Goal: Information Seeking & Learning: Understand process/instructions

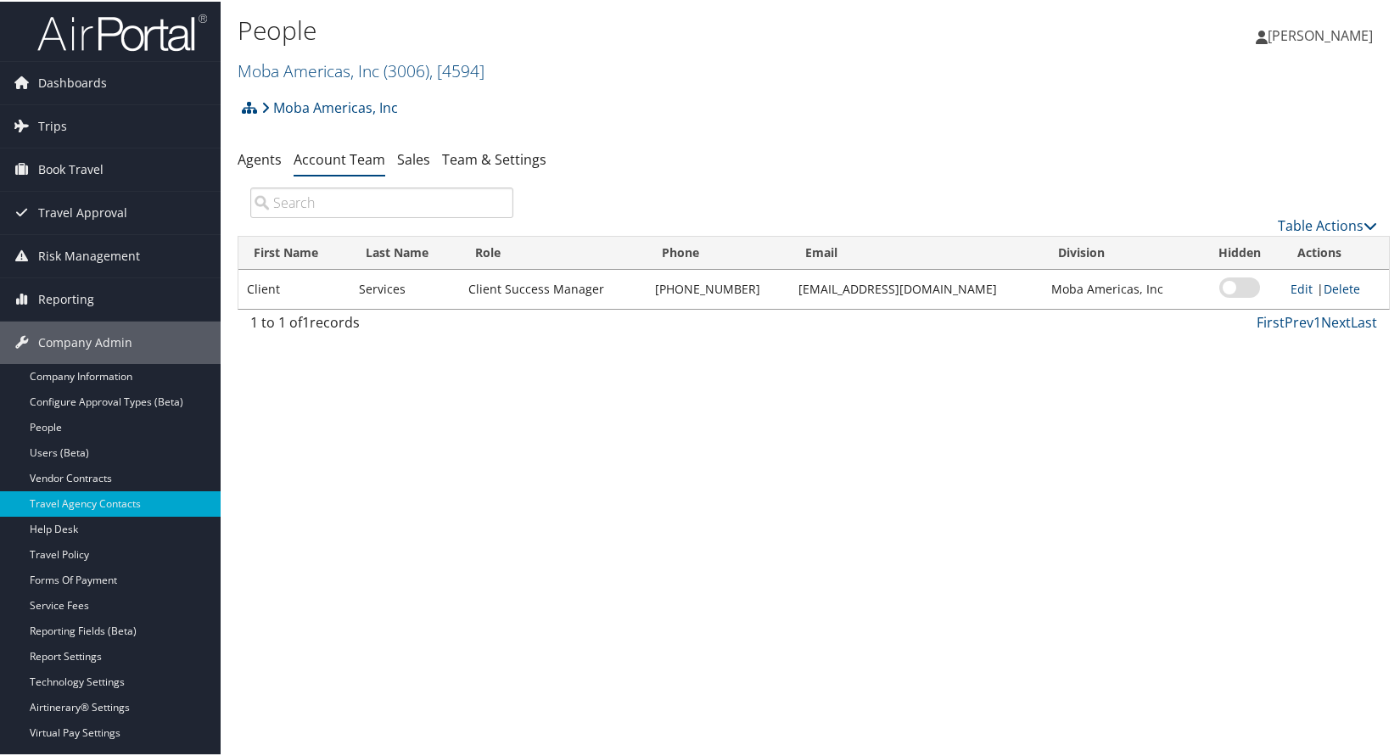
click at [554, 109] on div "Moba Americas, Inc Account Structure Moba Americas, Inc (3006) ACTIVE Create Ch…" at bounding box center [814, 112] width 1152 height 46
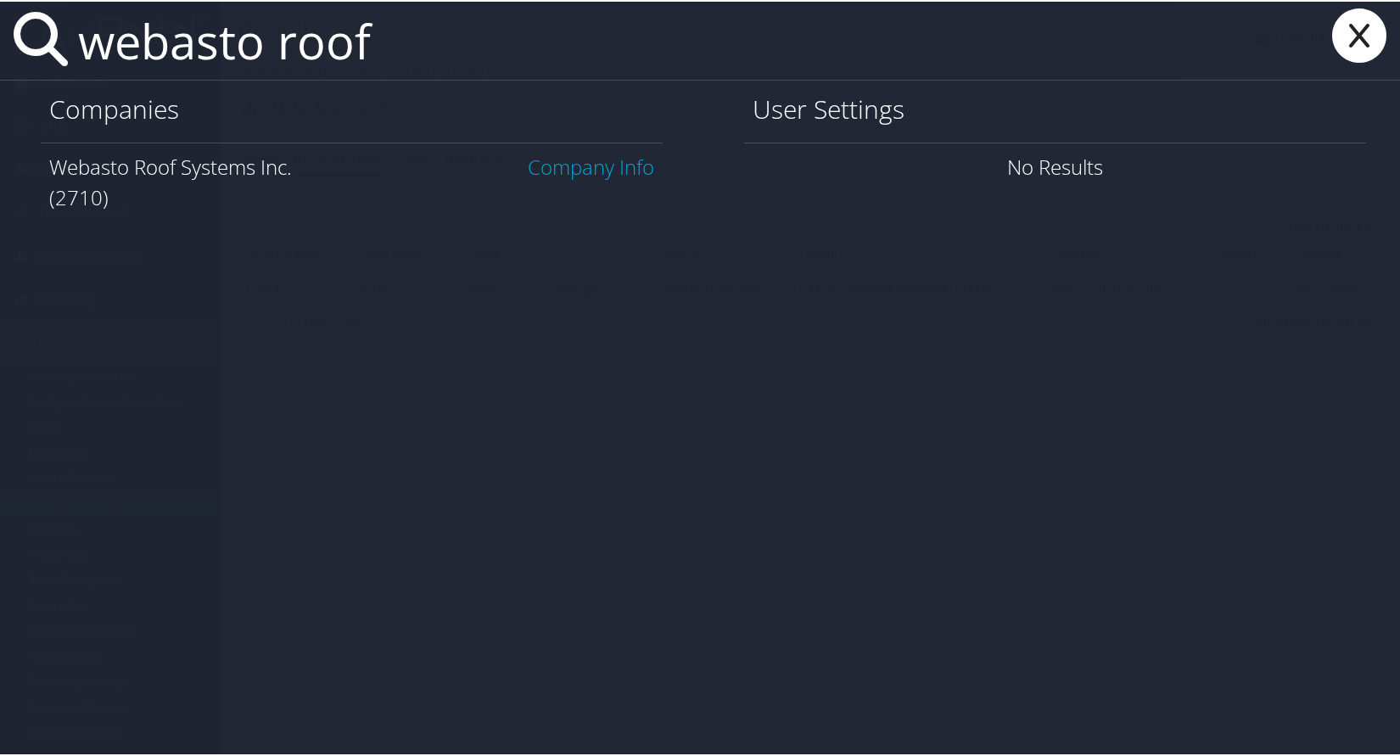
type input "webasto roof"
click at [565, 166] on link "Company Info" at bounding box center [591, 165] width 126 height 28
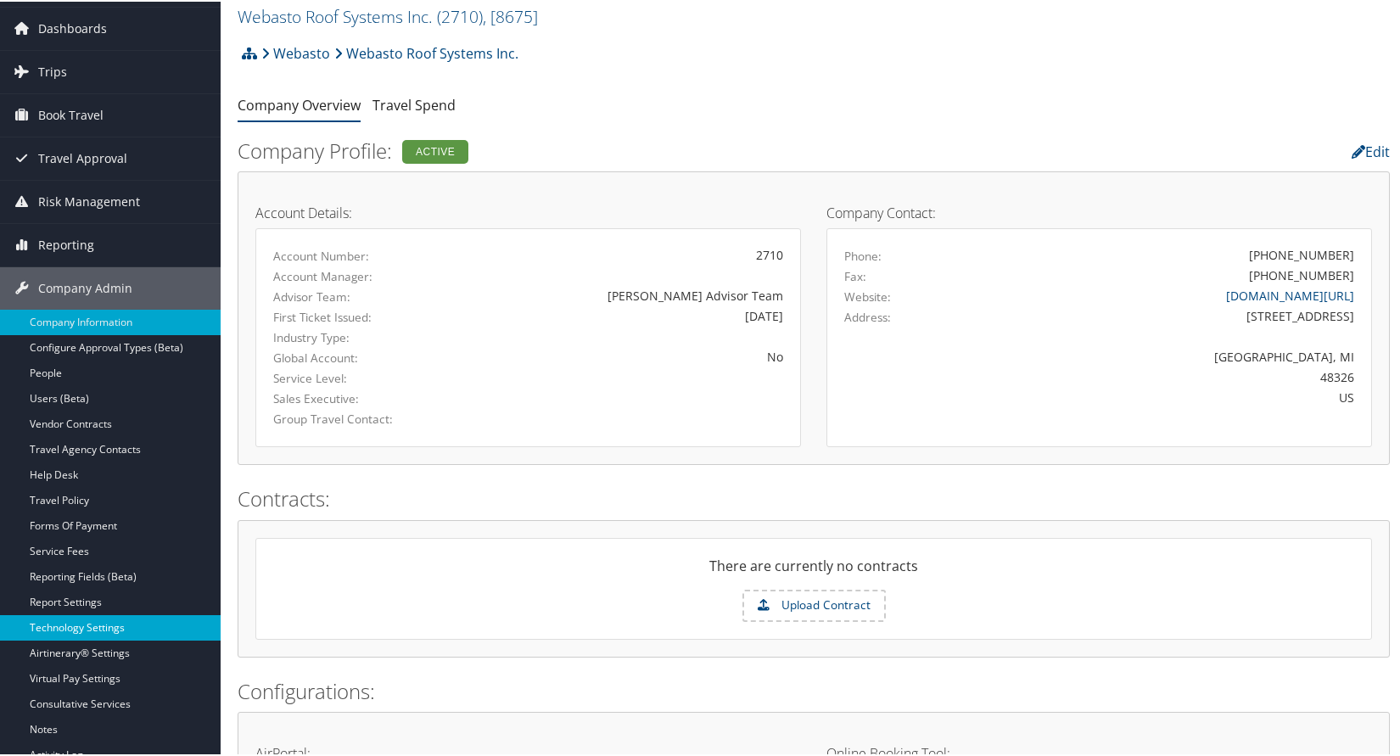
scroll to position [170, 0]
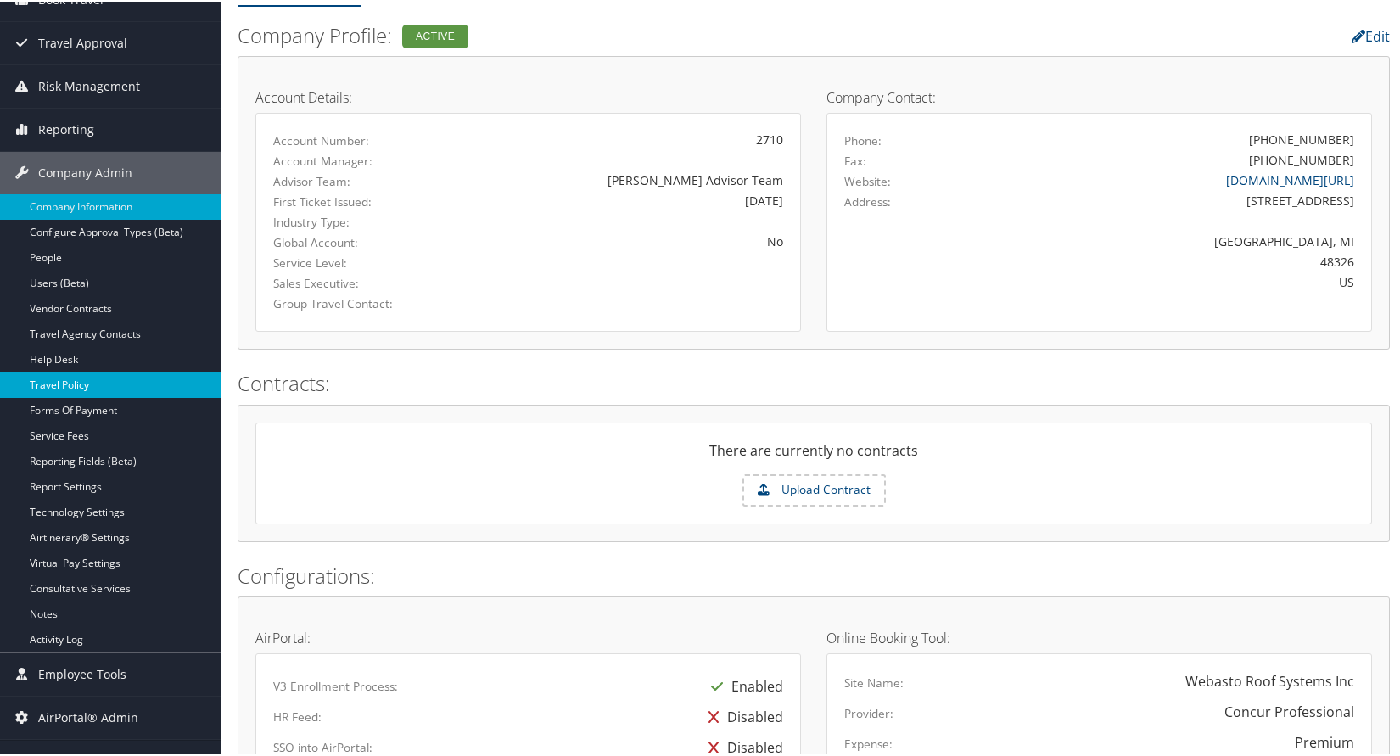
click at [68, 387] on link "Travel Policy" at bounding box center [110, 383] width 221 height 25
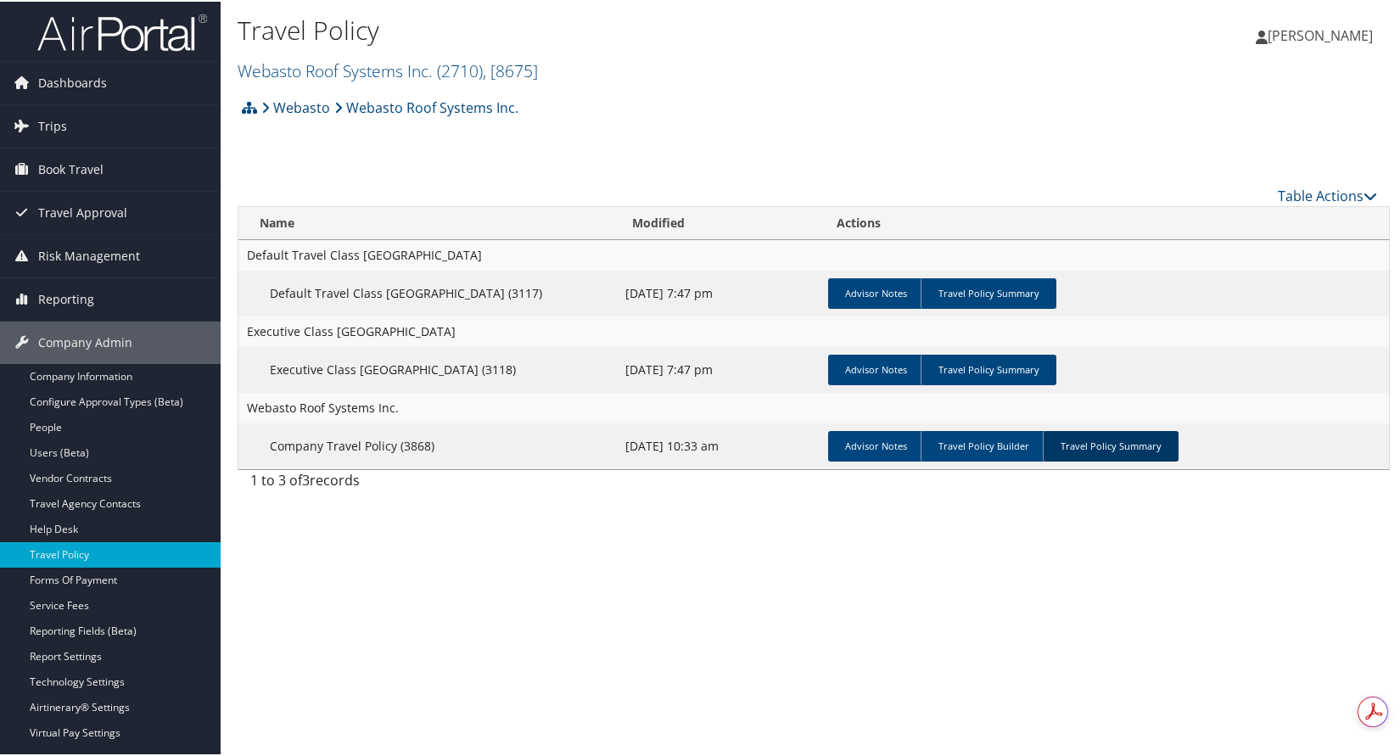
click at [1136, 444] on link "Travel Policy Summary" at bounding box center [1110, 444] width 136 height 31
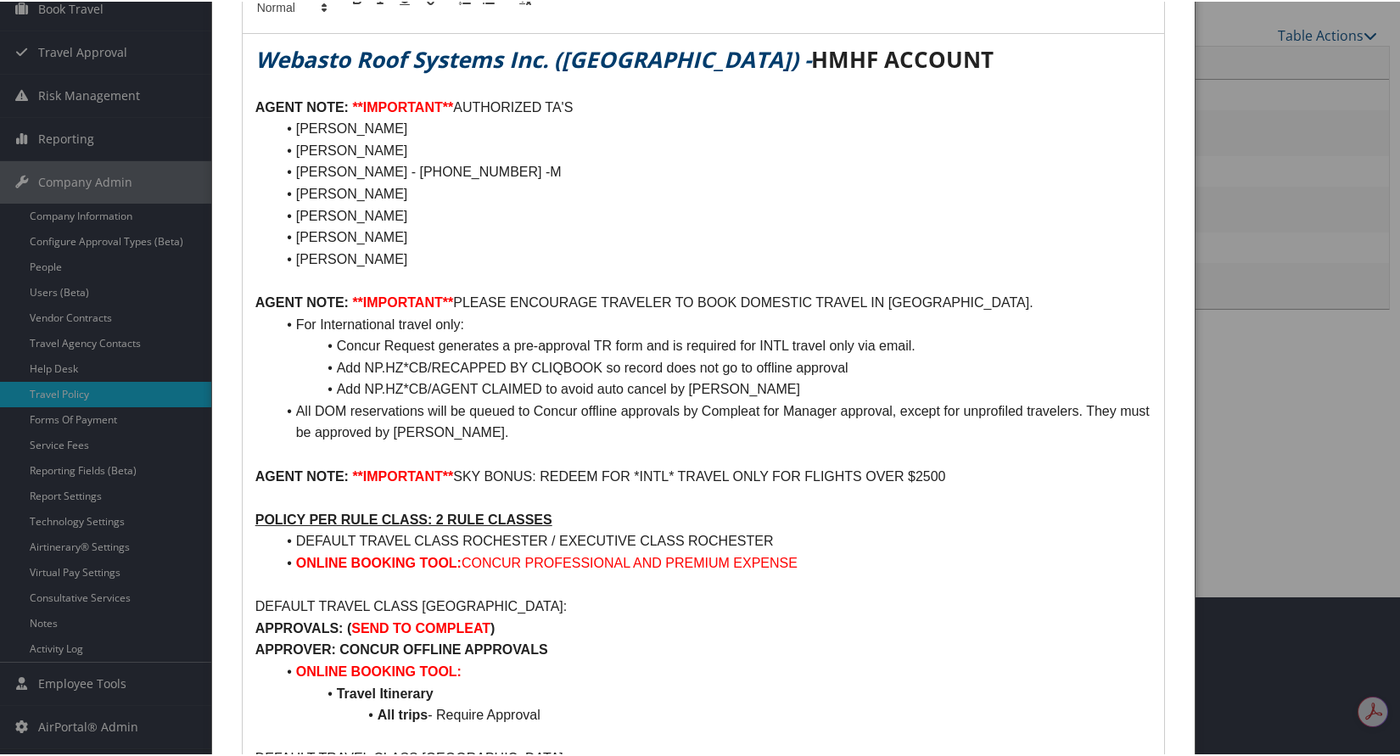
scroll to position [170, 0]
